Goal: Check status: Check status

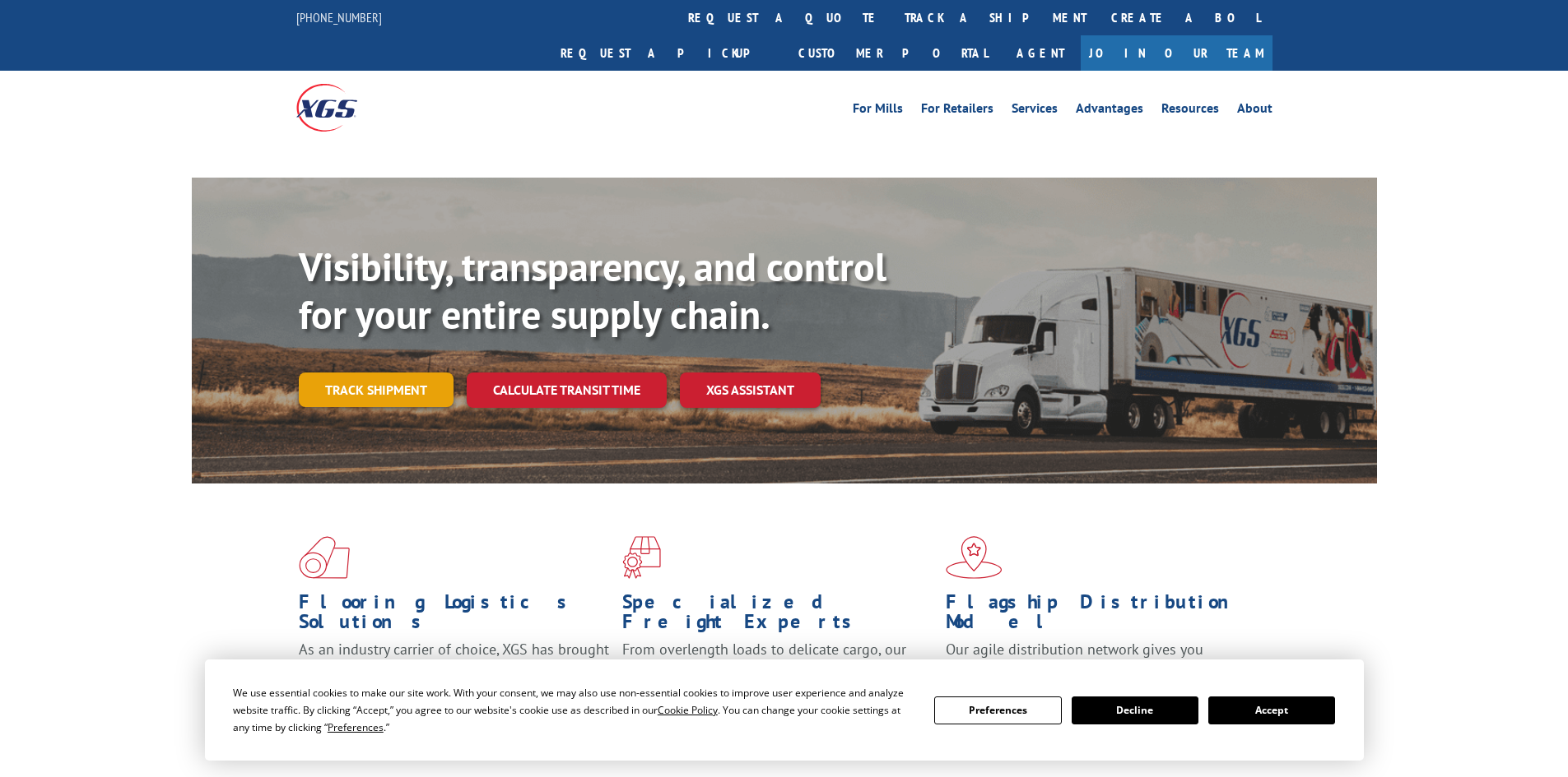
click at [349, 358] on div "Visibility, transparency, and control for your entire supply chain. Track shipm…" at bounding box center [838, 358] width 1078 height 230
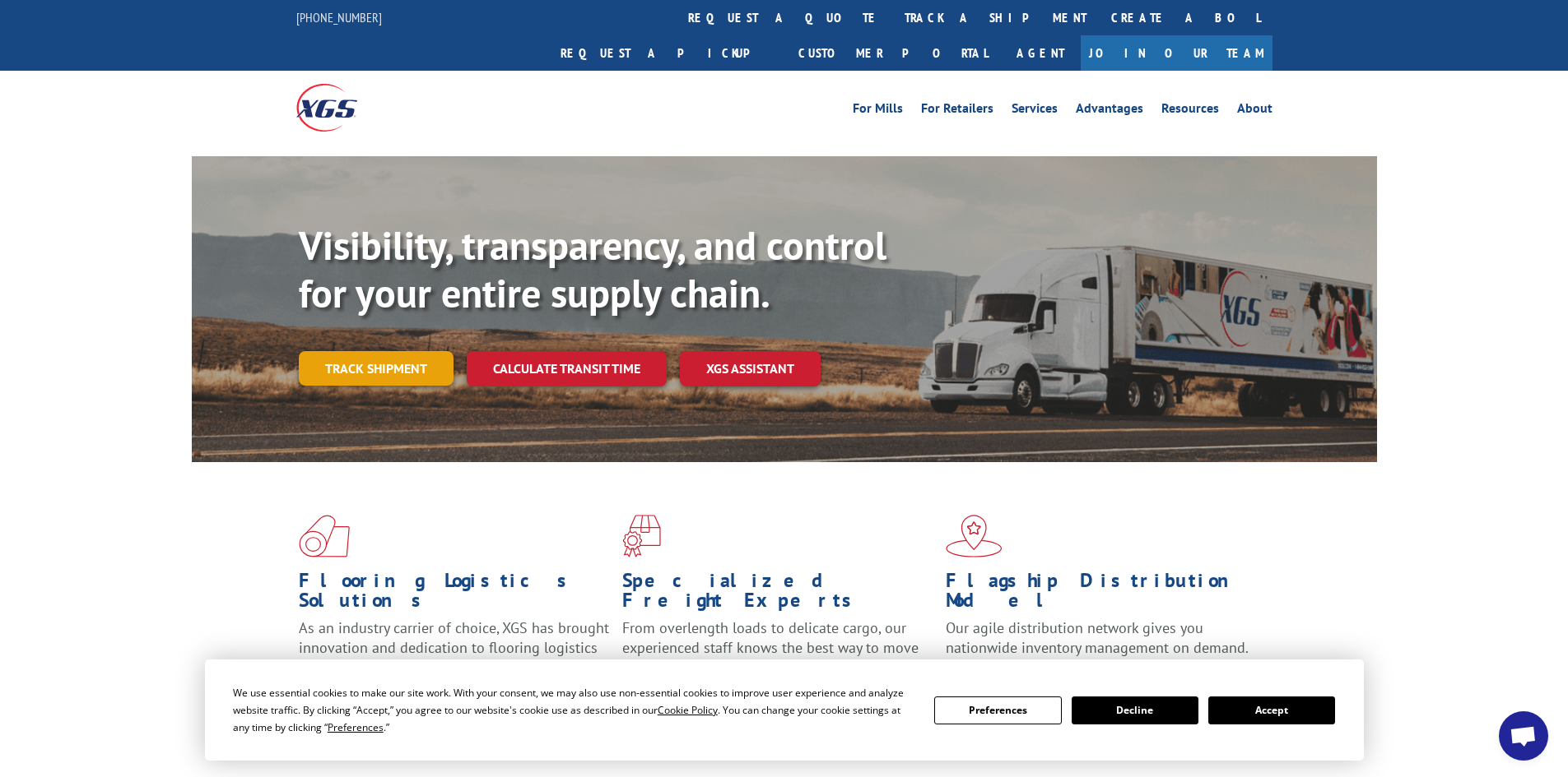
click at [354, 351] on link "Track shipment" at bounding box center [376, 368] width 154 height 35
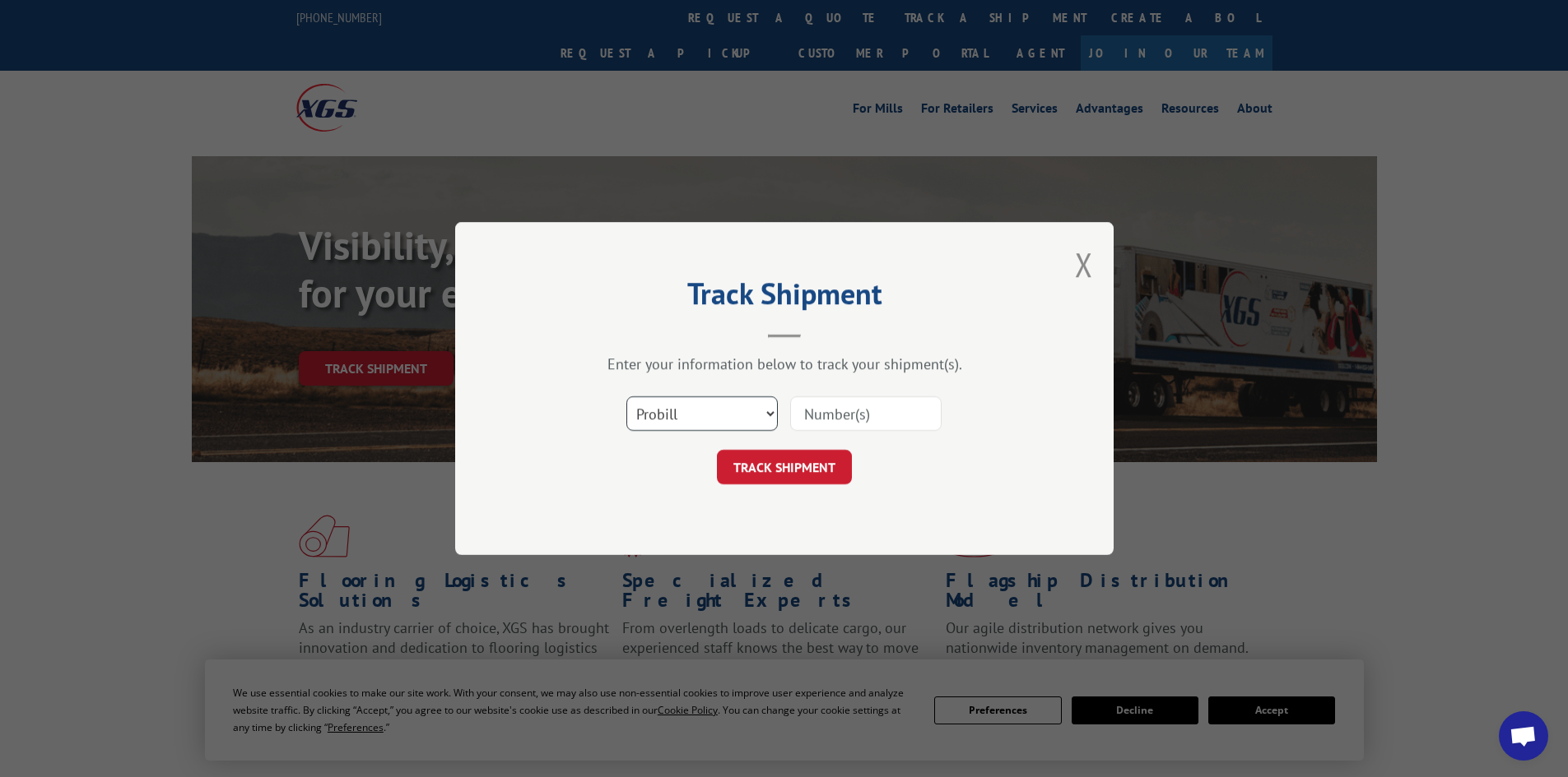
click at [701, 421] on select "Select category... Probill BOL PO" at bounding box center [701, 414] width 151 height 35
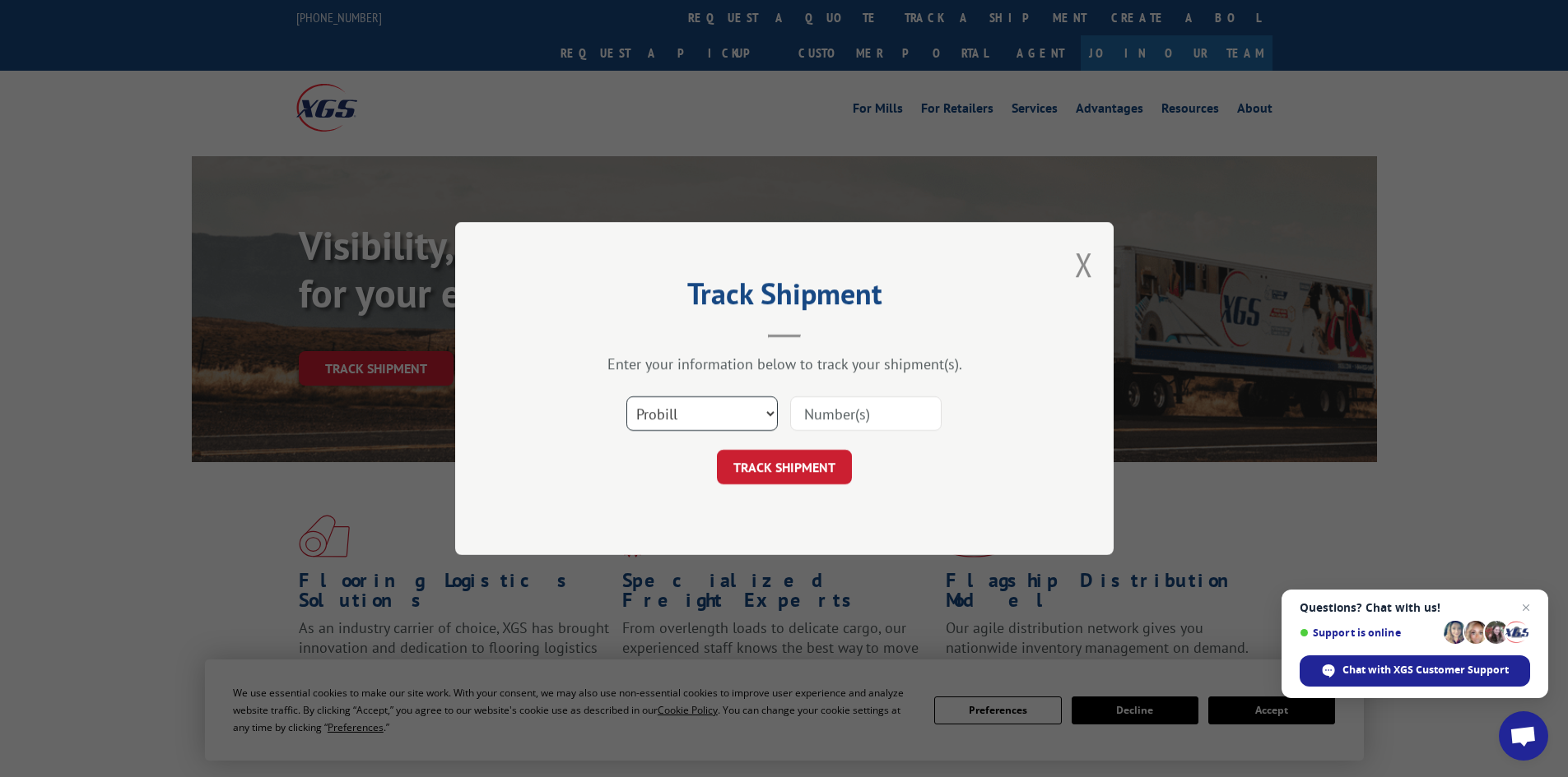
select select "po"
click at [626, 396] on select "Select category... Probill BOL PO" at bounding box center [701, 414] width 151 height 35
click at [810, 423] on input at bounding box center [865, 414] width 151 height 35
paste input "05542350"
type input "05542350"
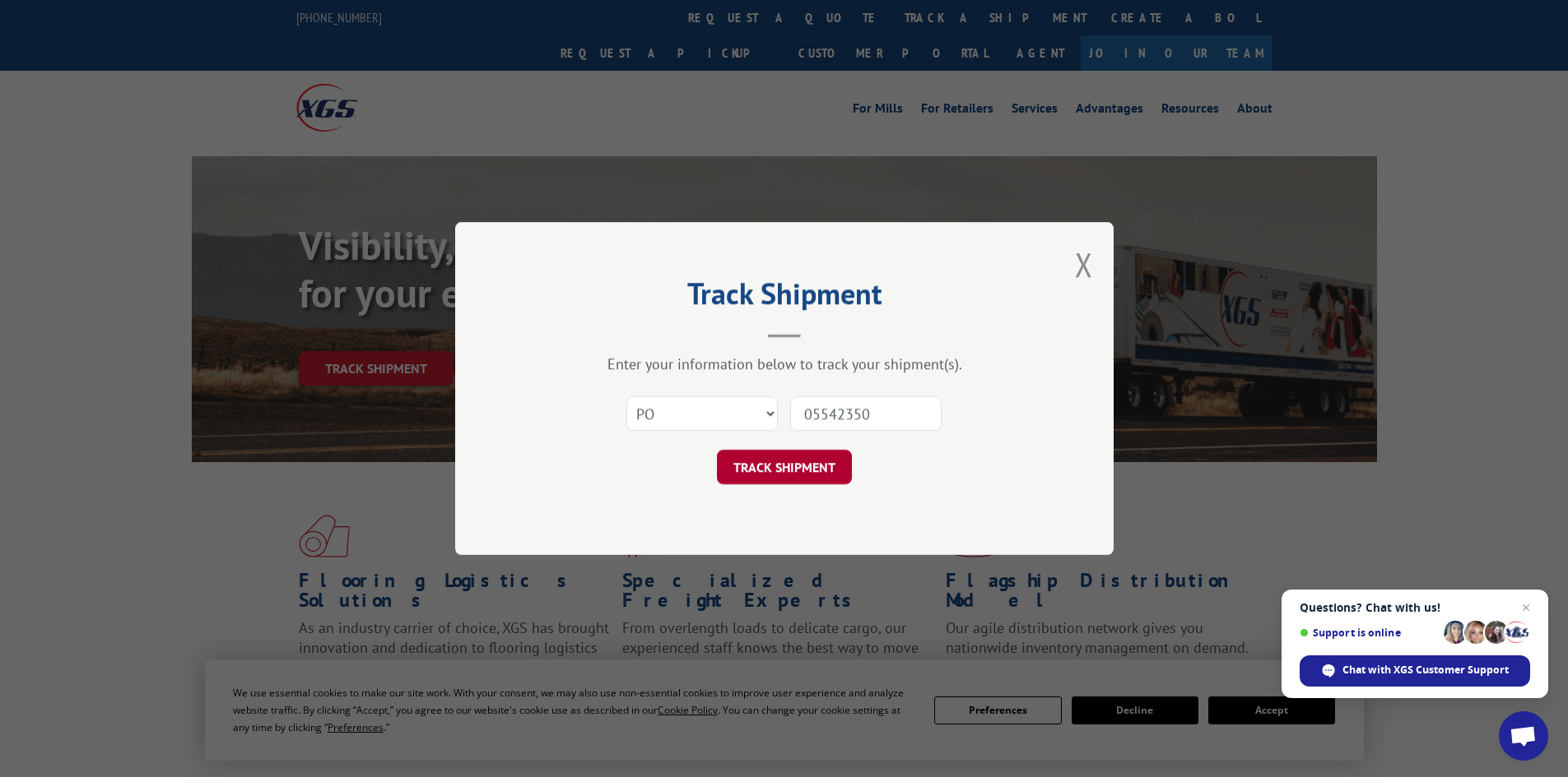
click at [783, 478] on button "TRACK SHIPMENT" at bounding box center [784, 467] width 135 height 35
